Goal: Navigation & Orientation: Find specific page/section

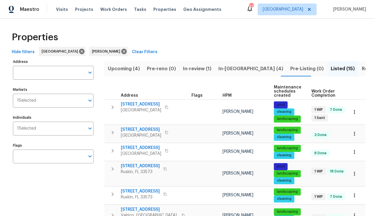
scroll to position [179, 0]
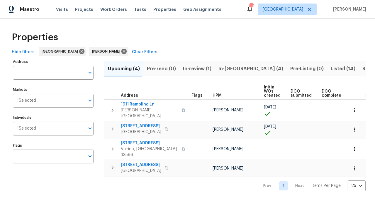
click at [222, 68] on span "In-[GEOGRAPHIC_DATA] (4)" at bounding box center [251, 69] width 65 height 8
